Goal: Task Accomplishment & Management: Manage account settings

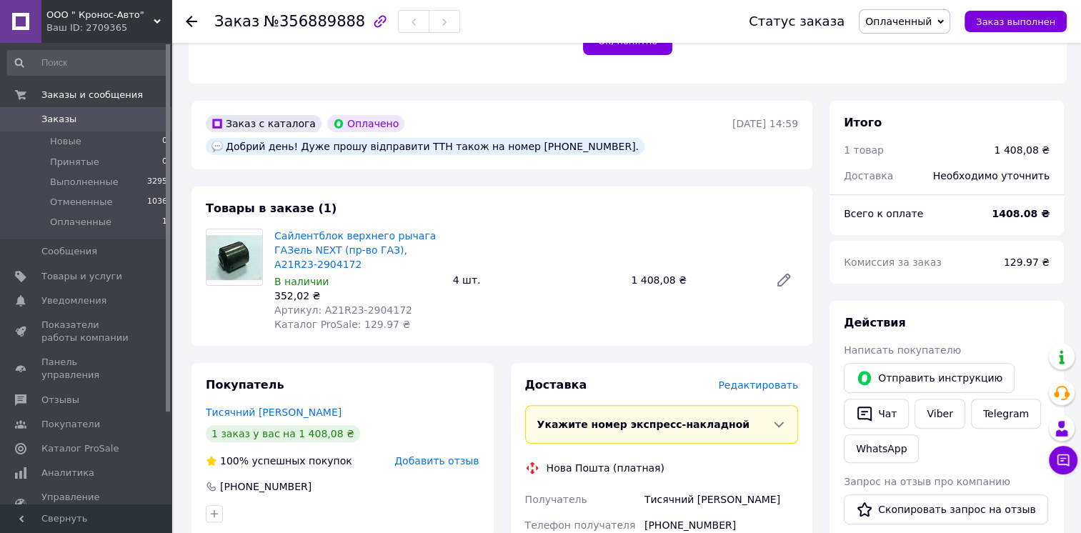
scroll to position [500, 0]
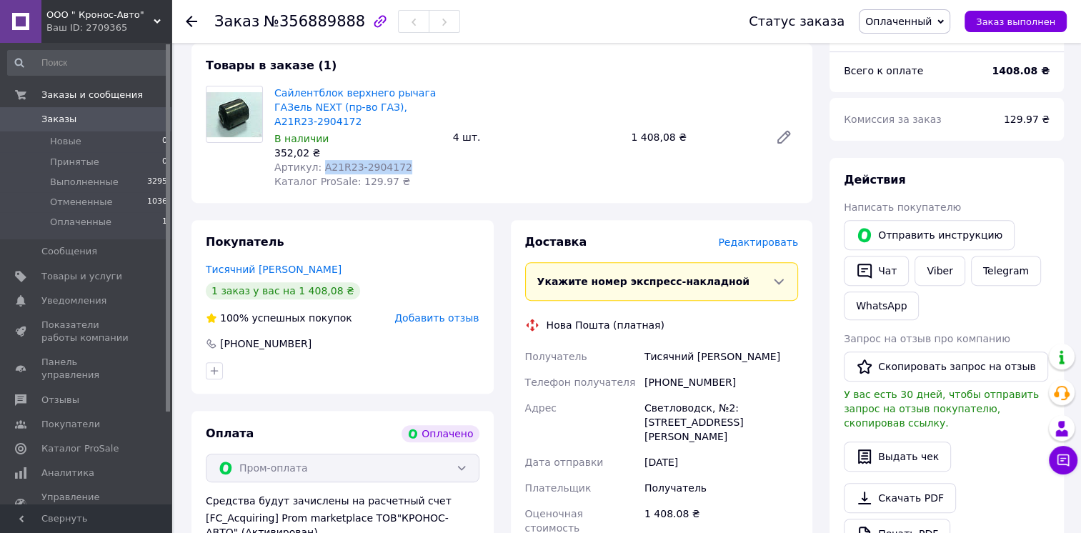
drag, startPoint x: 392, startPoint y: 169, endPoint x: 318, endPoint y: 165, distance: 73.7
click at [318, 165] on div "Артикул: A21R23-2904172" at bounding box center [357, 167] width 167 height 14
copy span "A21R23-2904172"
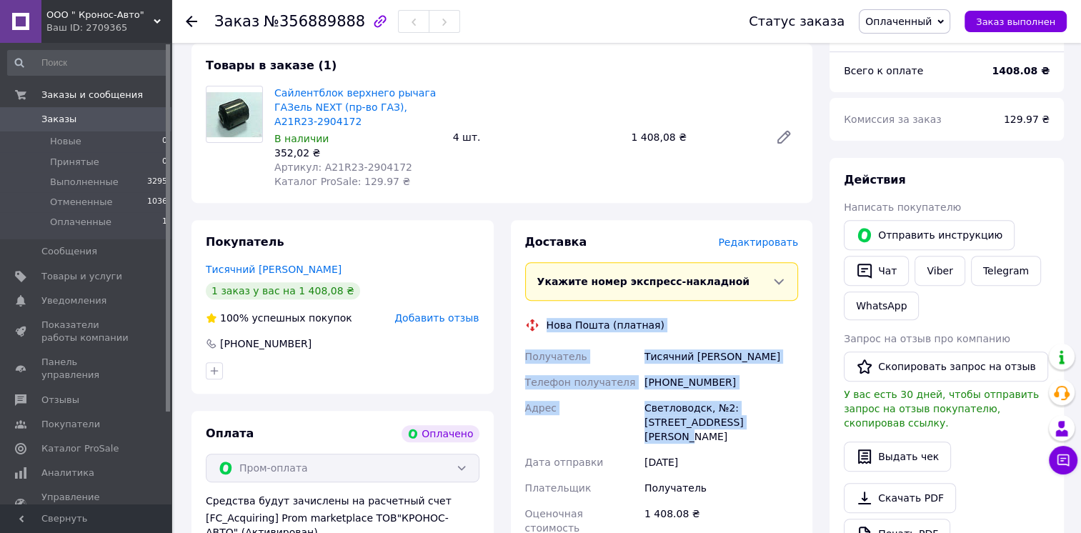
drag, startPoint x: 554, startPoint y: 327, endPoint x: 753, endPoint y: 422, distance: 219.9
click at [753, 422] on div "Доставка Редактировать Укажите номер экспресс-накладной Обязательно введите ном…" at bounding box center [662, 456] width 274 height 444
copy div "Нова Пошта (платная) Получатель Тисячний [PERSON_NAME] Телефон получателя [PHON…"
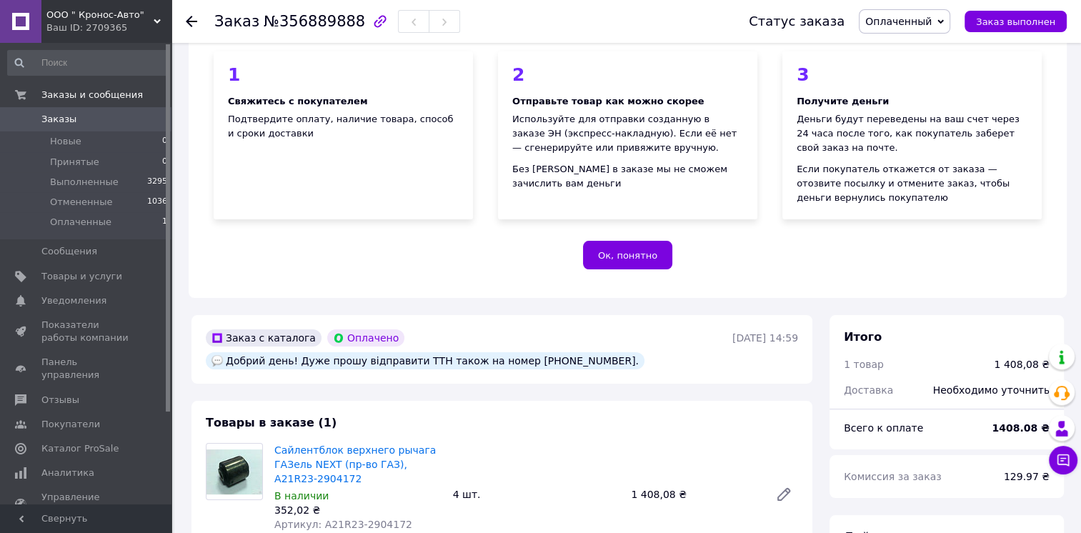
scroll to position [214, 0]
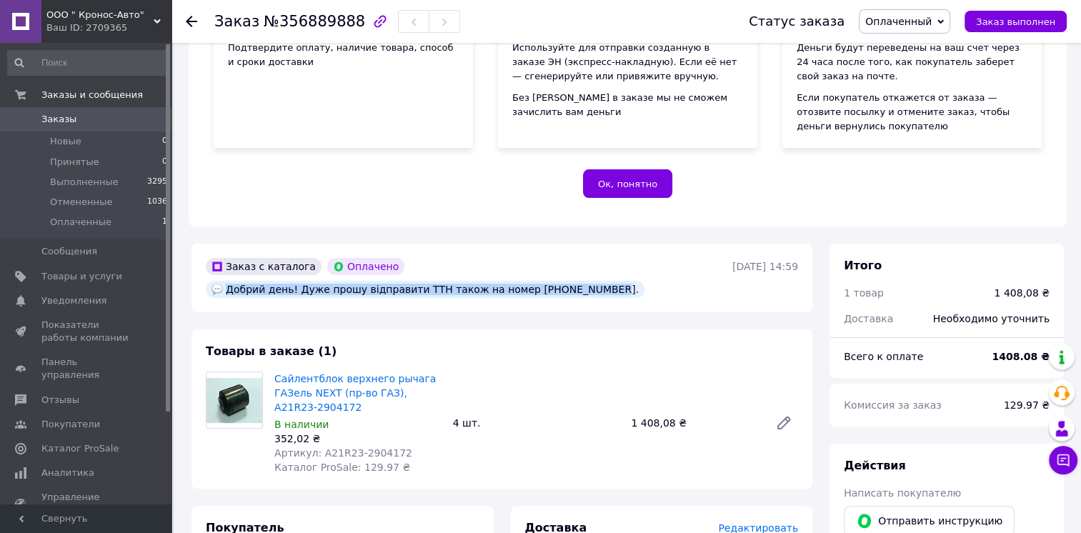
drag, startPoint x: 228, startPoint y: 293, endPoint x: 574, endPoint y: 299, distance: 346.5
click at [574, 298] on div "Добрий день! Дуже прошу відправити ТТН також на номер [PHONE_NUMBER]." at bounding box center [425, 289] width 439 height 17
copy div "Добрий день! Дуже прошу відправити ТТН також на номер [PHONE_NUMBER]"
click at [65, 226] on span "Оплаченные" at bounding box center [80, 222] width 61 height 13
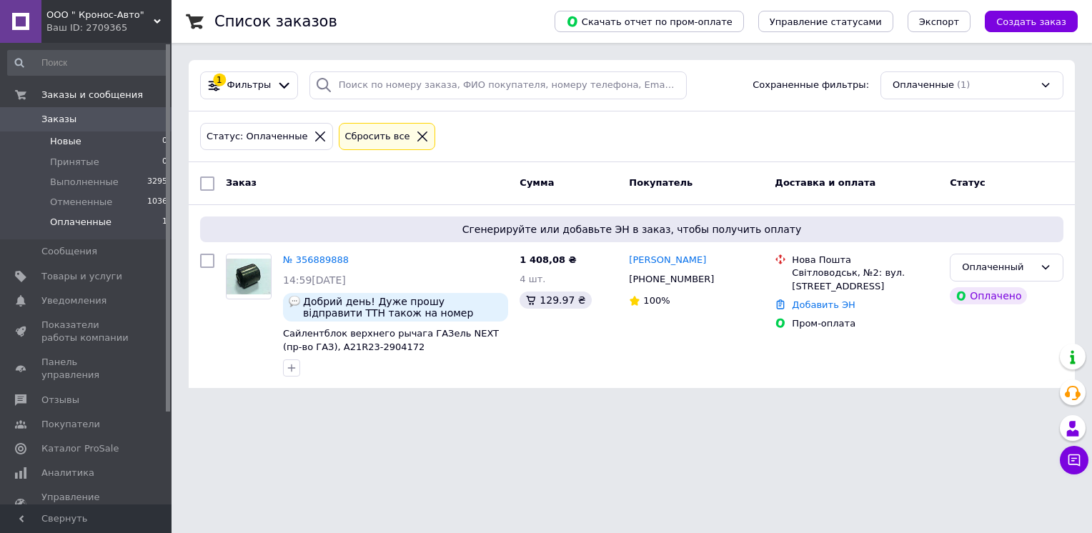
click at [66, 147] on span "Новые" at bounding box center [65, 141] width 31 height 13
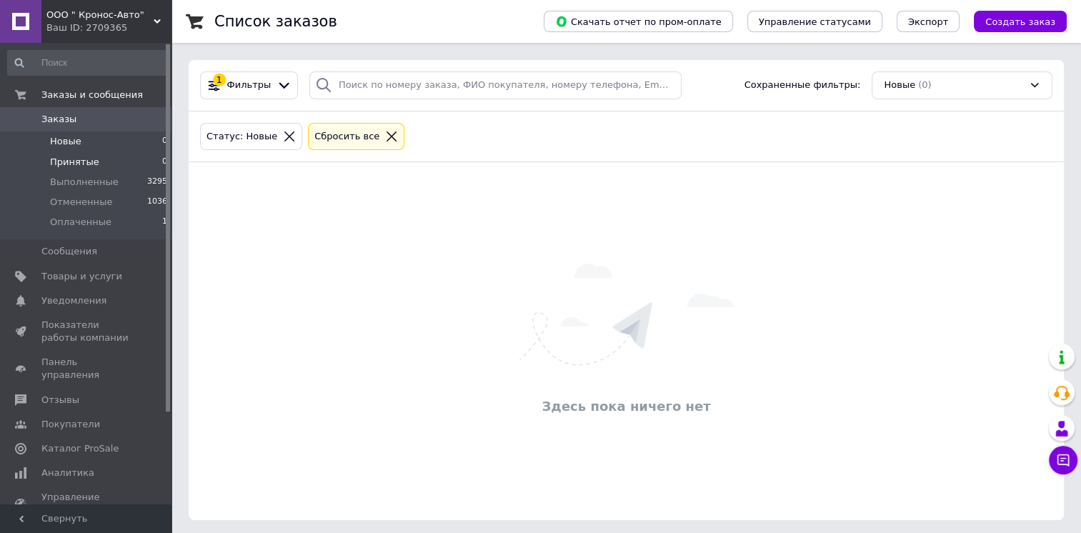
click at [81, 164] on span "Принятые" at bounding box center [74, 162] width 49 height 13
click at [86, 217] on span "Оплаченные" at bounding box center [80, 222] width 61 height 13
